Goal: Transaction & Acquisition: Purchase product/service

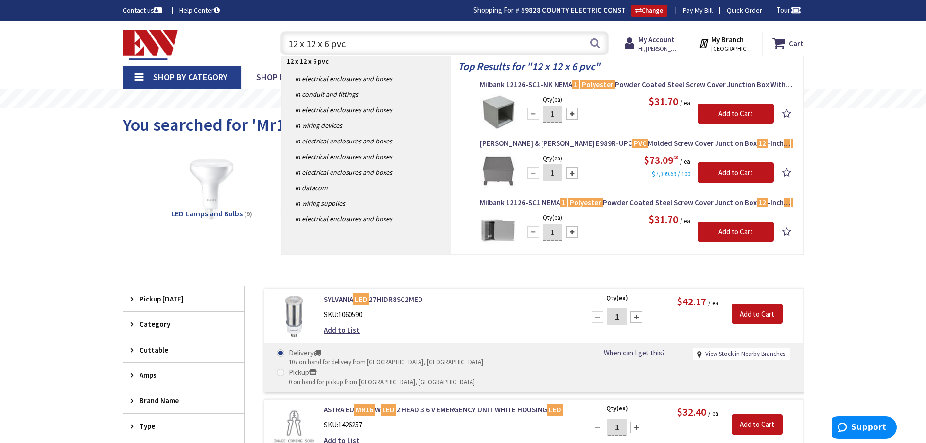
drag, startPoint x: 347, startPoint y: 41, endPoint x: 283, endPoint y: 53, distance: 65.2
click at [283, 53] on input "12 x 12 x 6 pvc" at bounding box center [445, 43] width 328 height 24
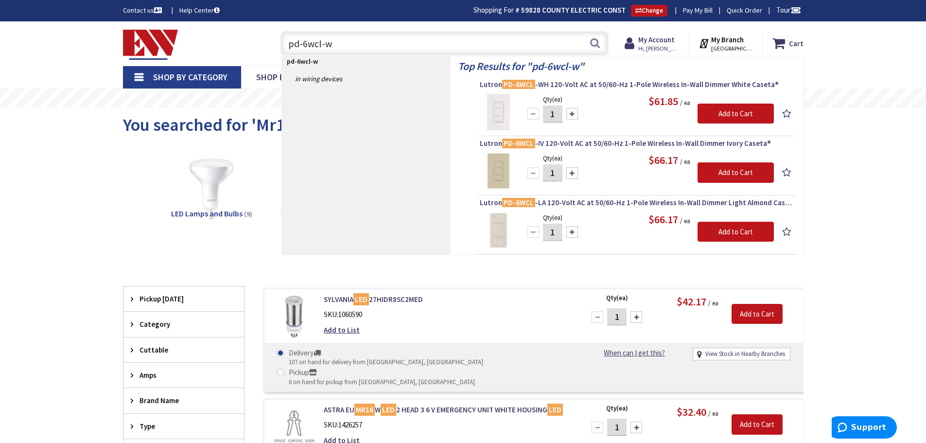
type input "pd-6wcl-wh"
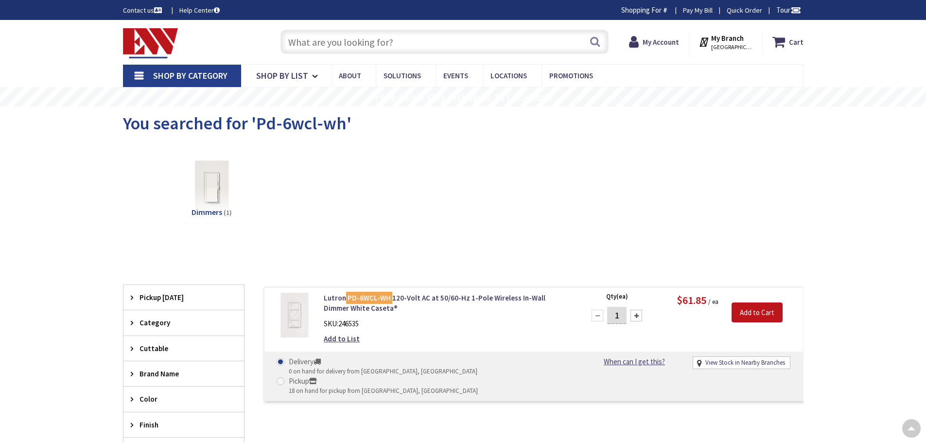
scroll to position [97, 0]
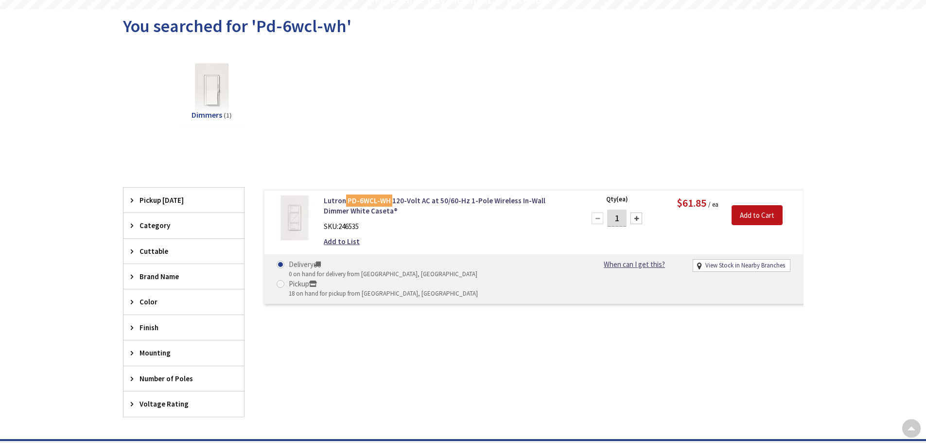
click at [290, 216] on img at bounding box center [294, 217] width 45 height 45
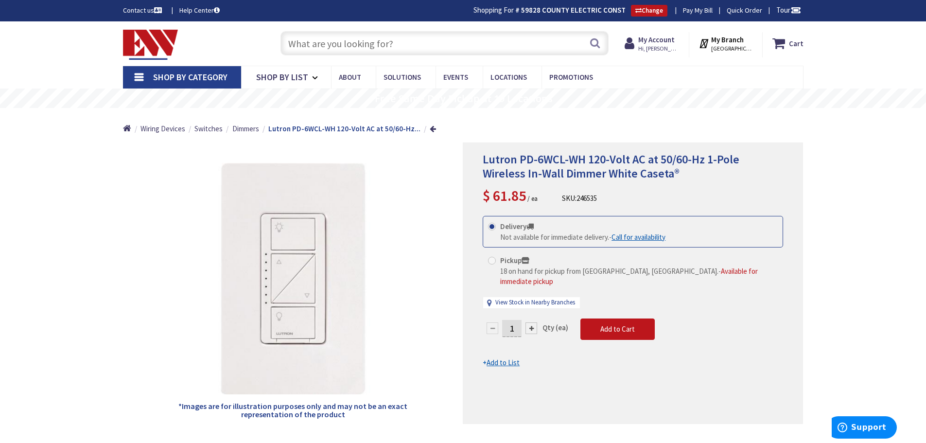
click at [301, 39] on input "text" at bounding box center [445, 43] width 328 height 24
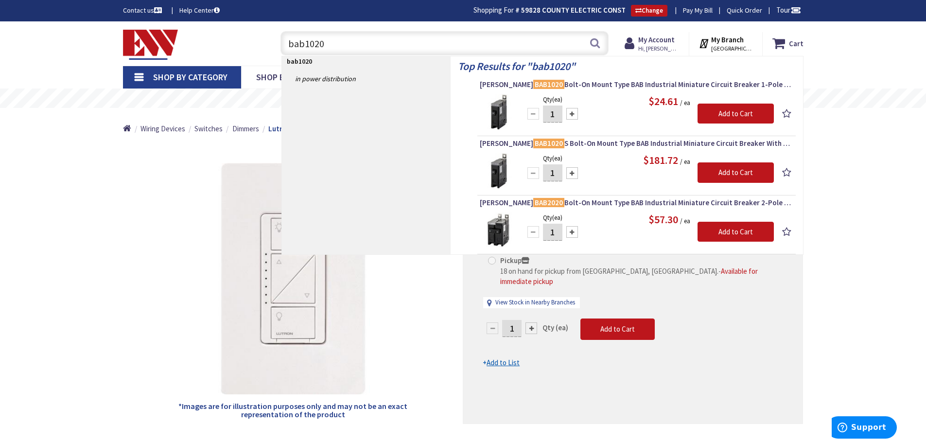
drag, startPoint x: 328, startPoint y: 45, endPoint x: 176, endPoint y: 61, distance: 152.6
click at [176, 61] on div "Skip to Content Toggle Nav bab1020 bab1020 Search Cart My Cart Close" at bounding box center [463, 43] width 729 height 44
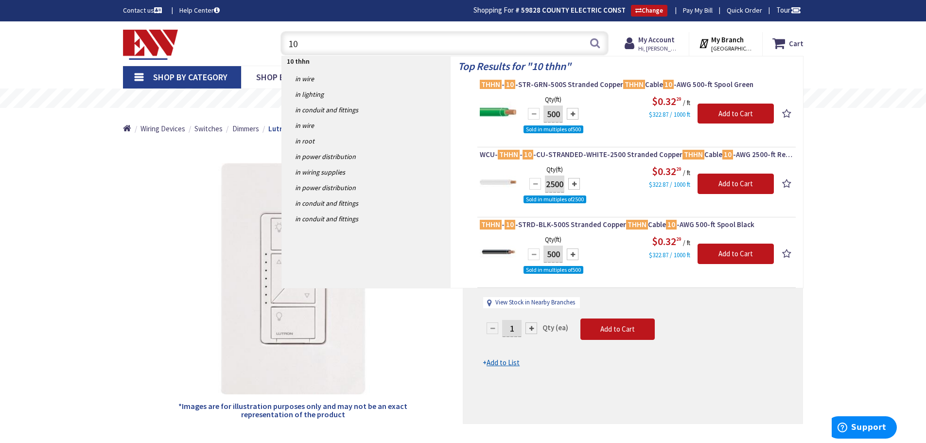
type input "1"
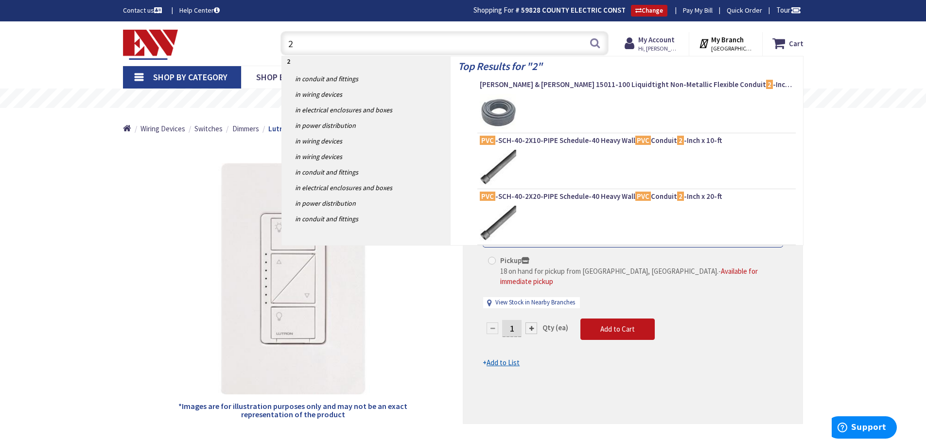
type input "2"
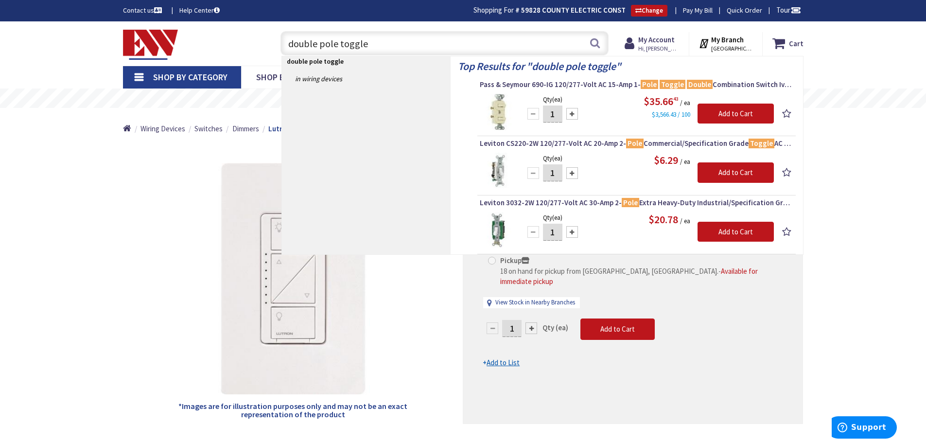
drag, startPoint x: 367, startPoint y: 47, endPoint x: 160, endPoint y: 41, distance: 206.3
click at [160, 41] on div "Toggle Nav double pole toggle double pole toggle Search Cart My Cart Close You …" at bounding box center [463, 43] width 695 height 33
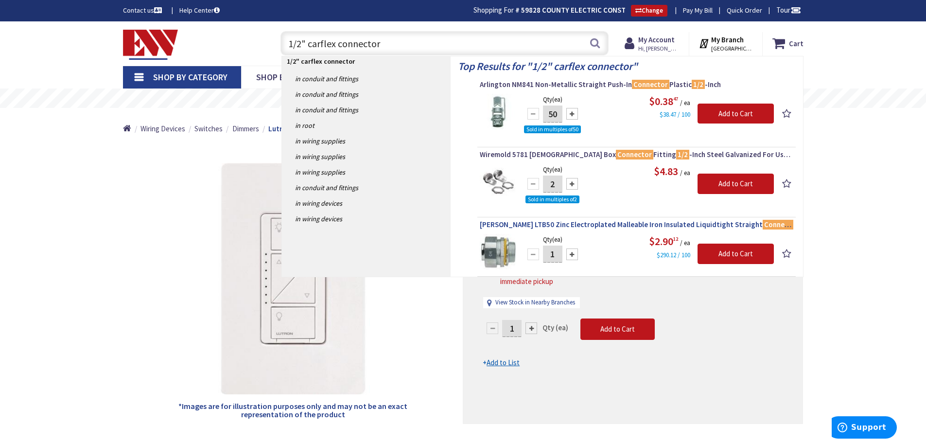
type input "1/2" carflex connector"
click at [652, 226] on span "Crouse-Hinds LTB50 Zinc Electroplated Malleable Iron Insulated Liquidtight Stra…" at bounding box center [637, 225] width 314 height 10
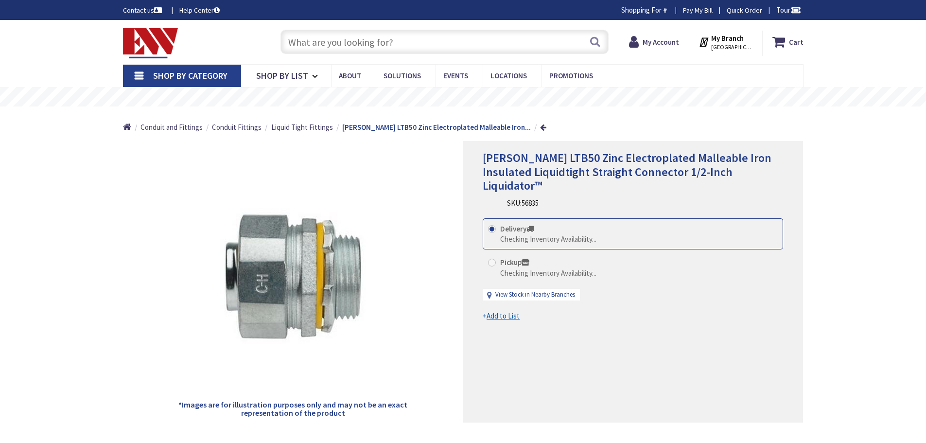
type input "[STREET_ADDRESS]"
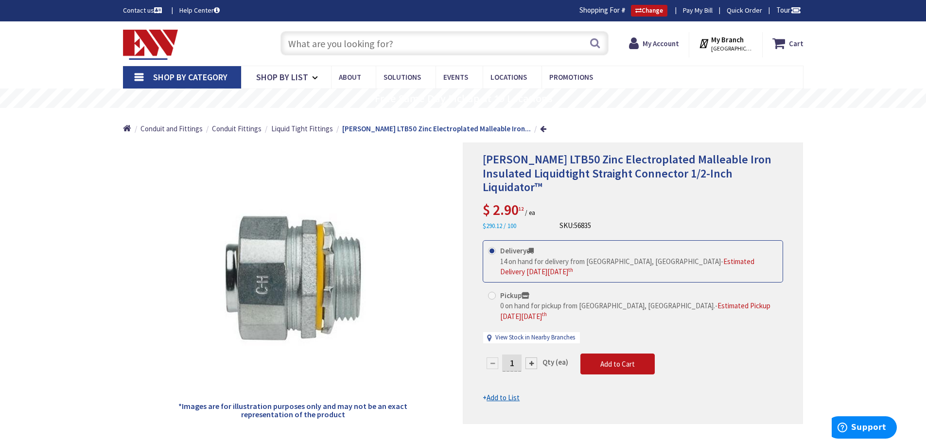
click at [322, 41] on input "text" at bounding box center [445, 43] width 328 height 24
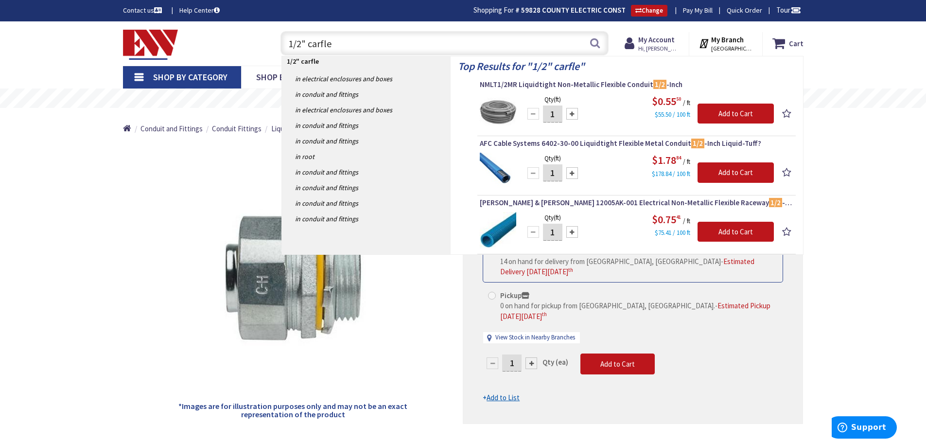
type input "1/2" carflex"
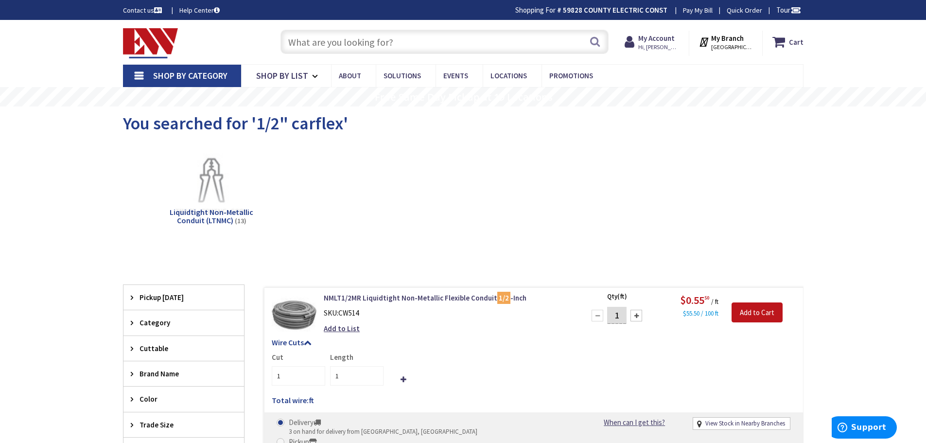
click at [322, 43] on input "text" at bounding box center [445, 42] width 328 height 24
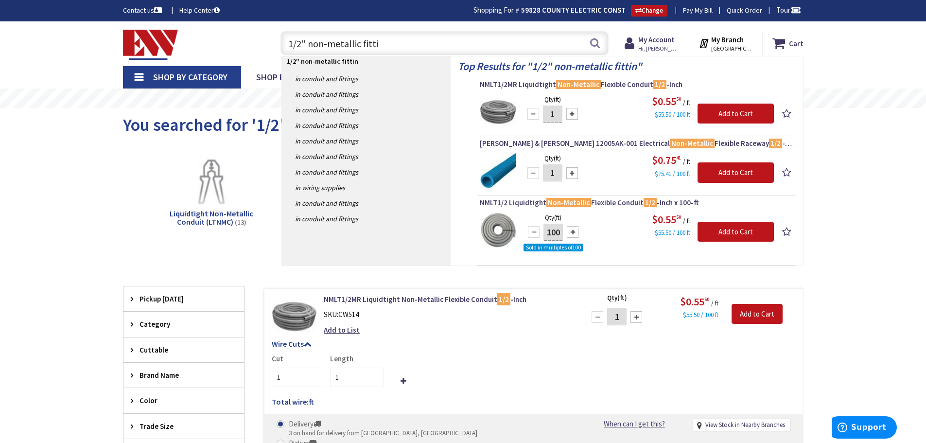
type input "1/2" non-metallic fitt"
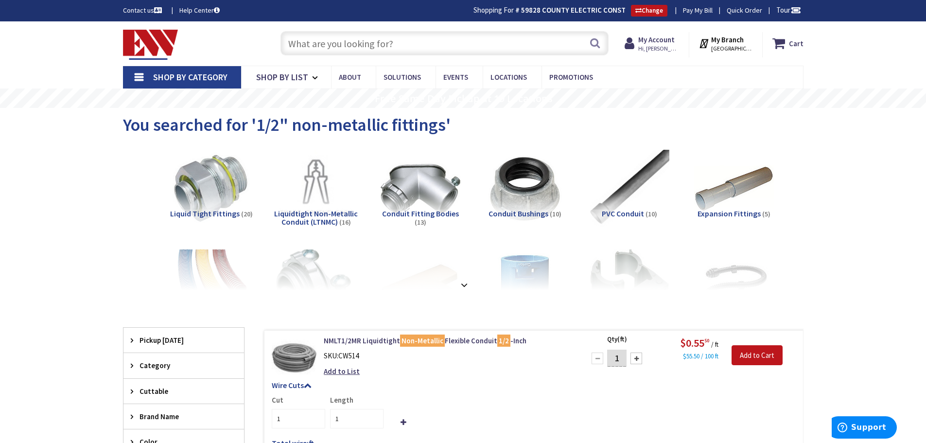
click at [322, 43] on input "text" at bounding box center [445, 43] width 328 height 24
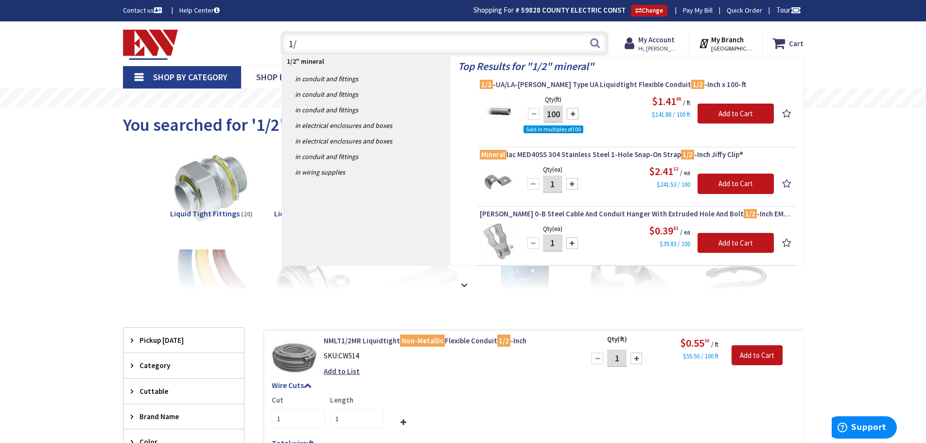
type input "1"
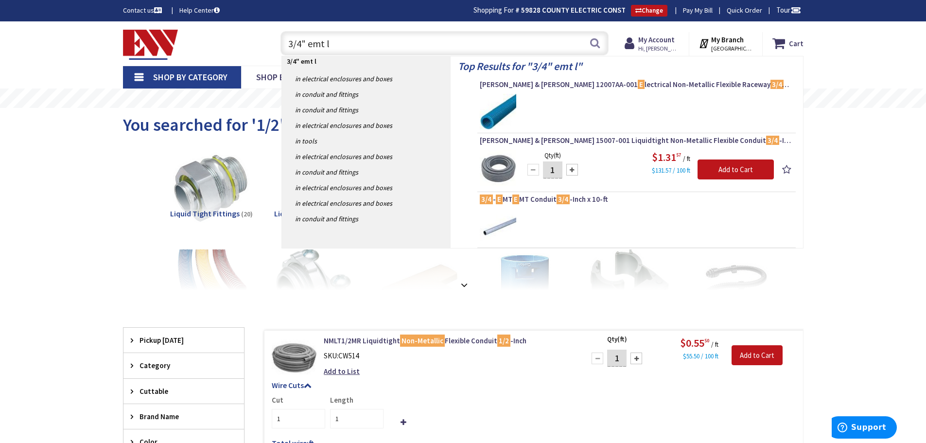
type input "3/4" emt lb"
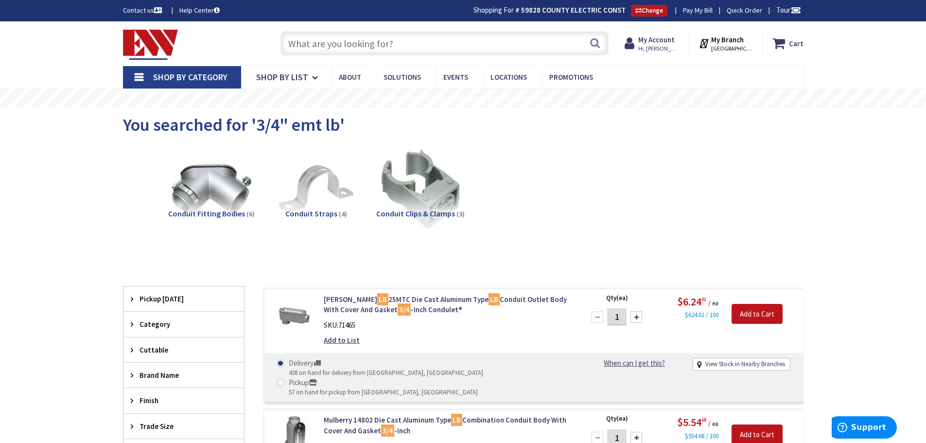
click at [329, 44] on input "text" at bounding box center [445, 43] width 328 height 24
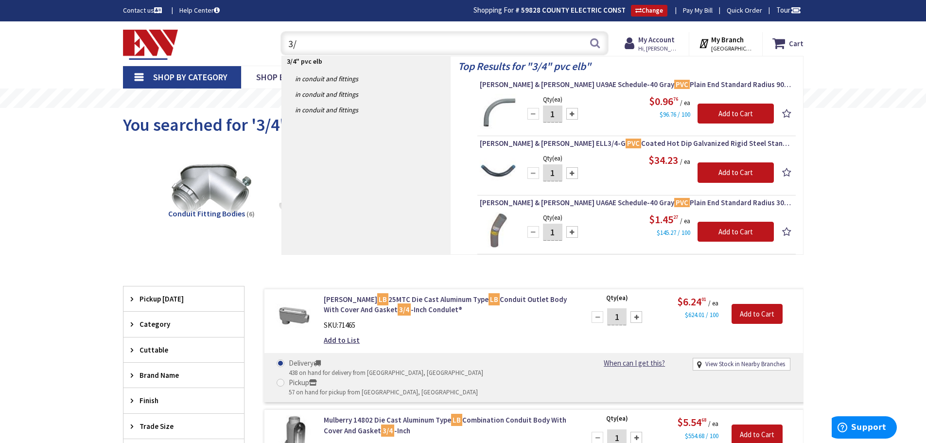
type input "3"
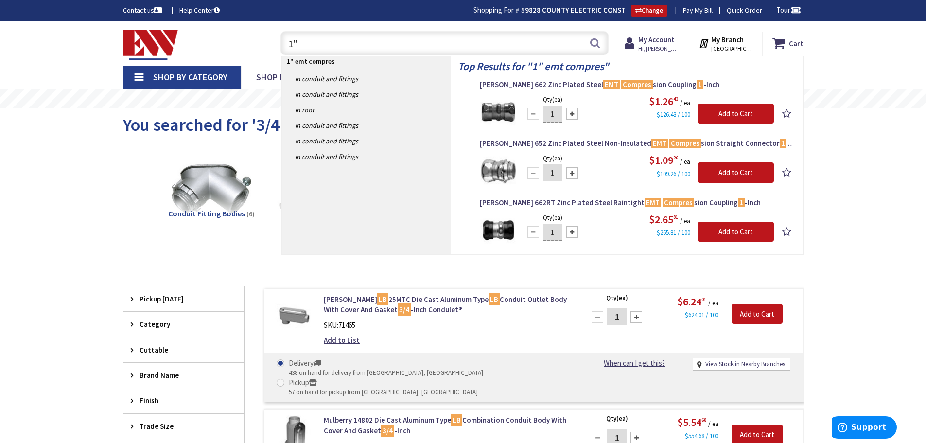
type input "1"
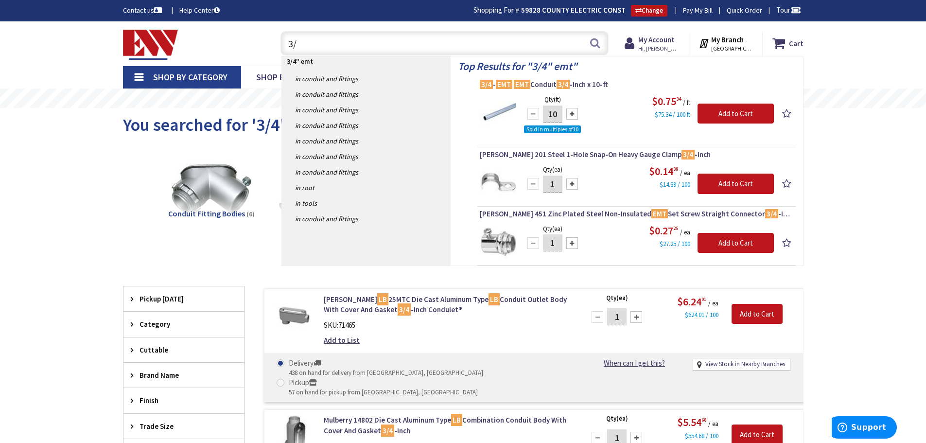
type input "3"
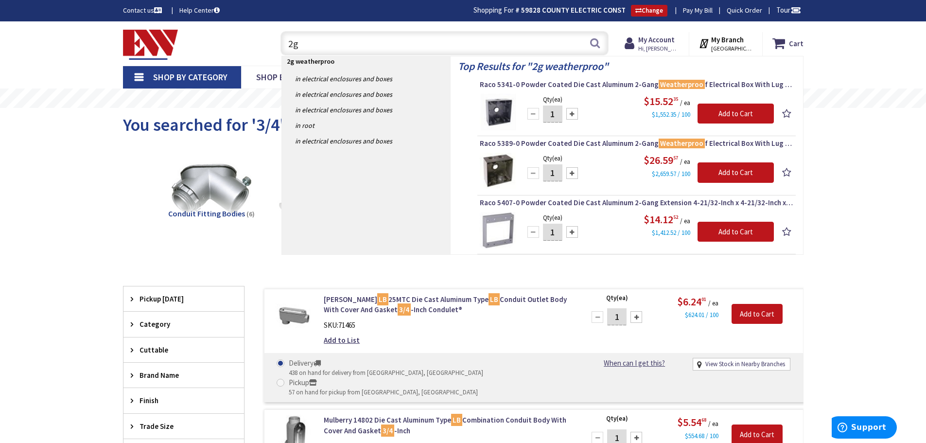
type input "2"
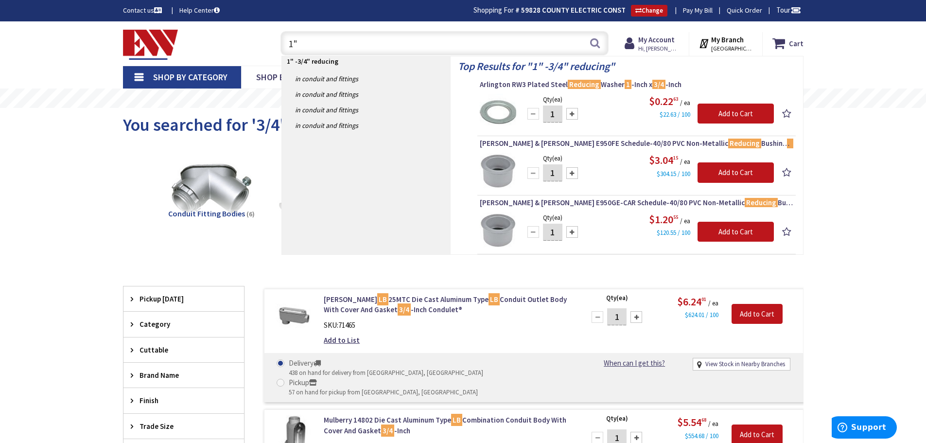
type input "1"
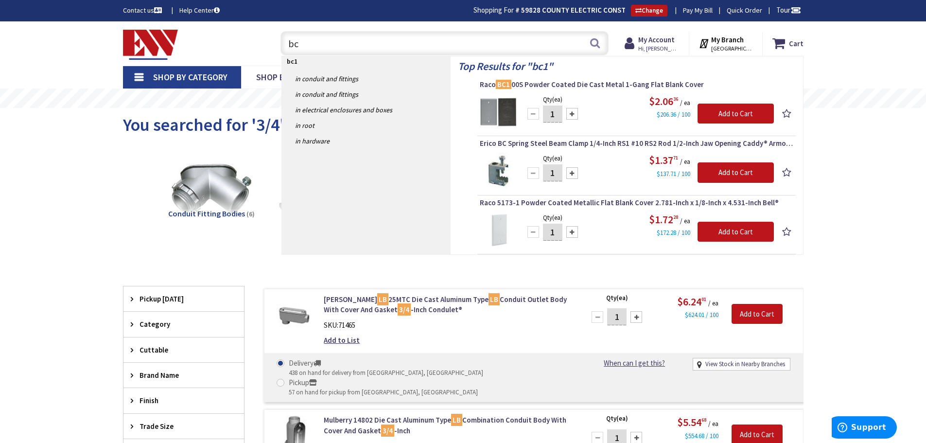
type input "b"
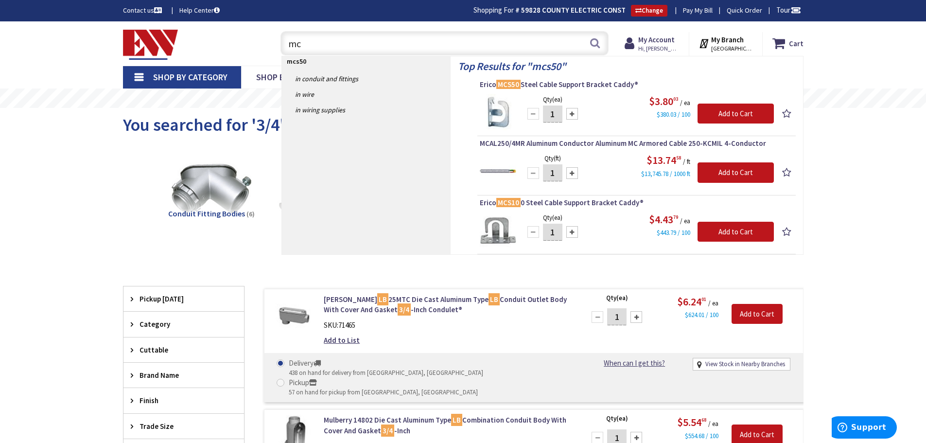
type input "m"
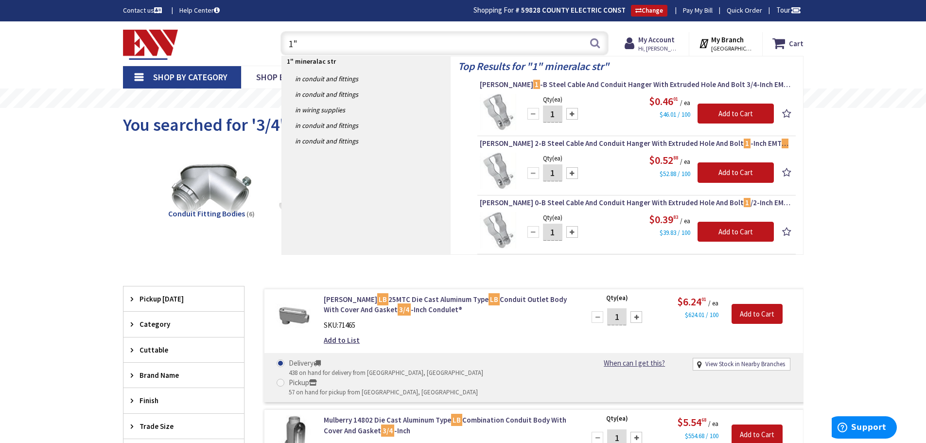
type input "1"
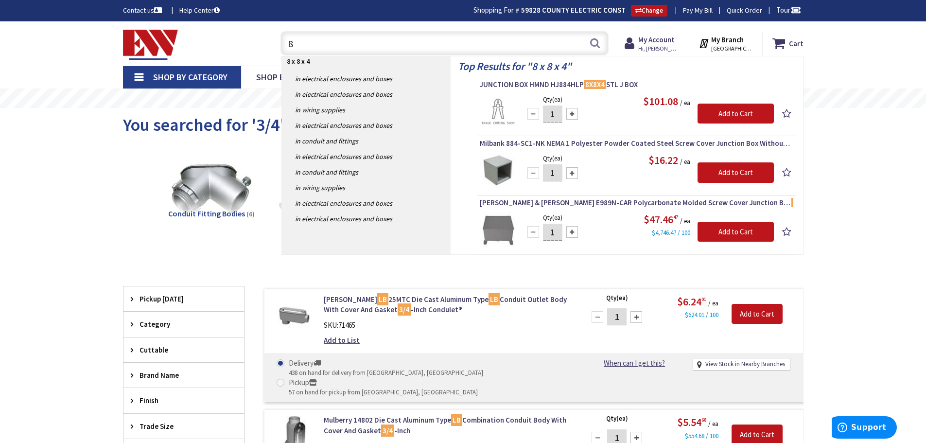
type input "8"
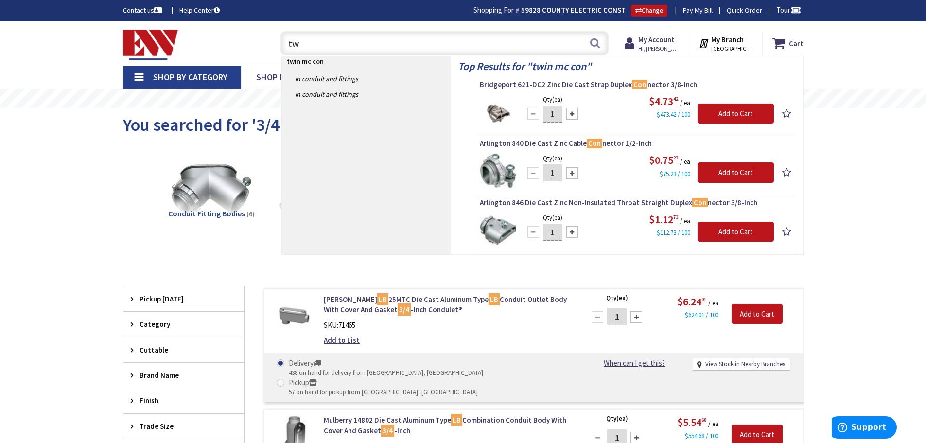
type input "t"
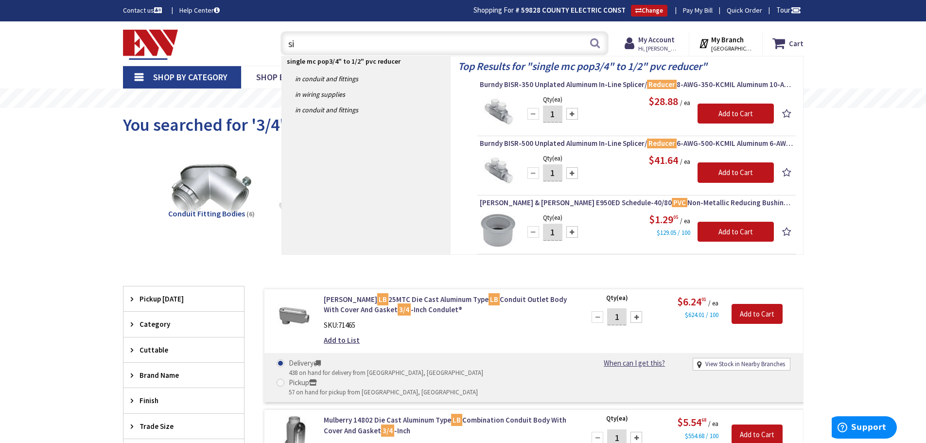
type input "s"
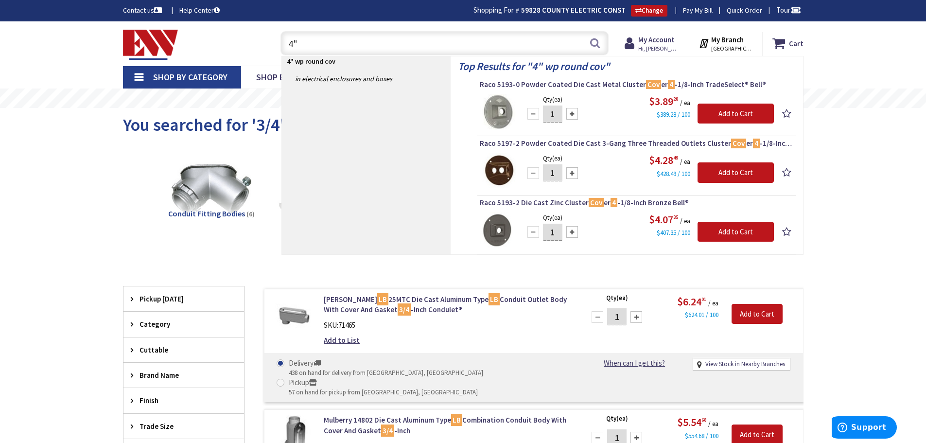
type input "4"
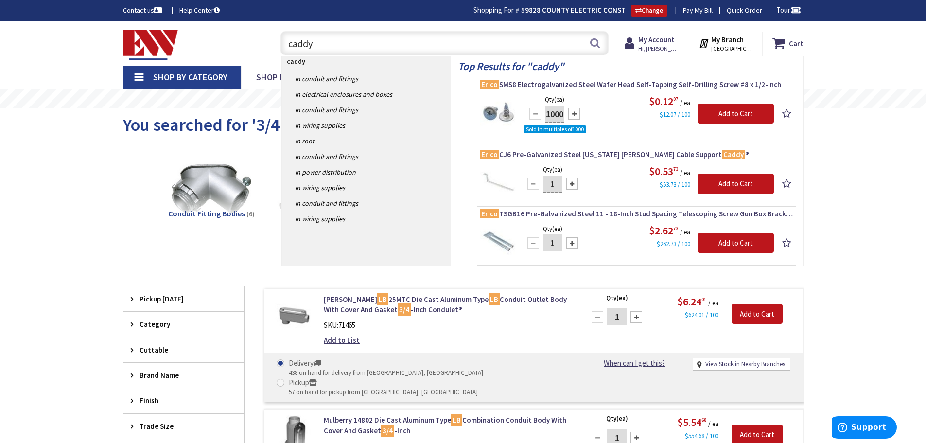
type input "caddy"
